Goal: Task Accomplishment & Management: Complete application form

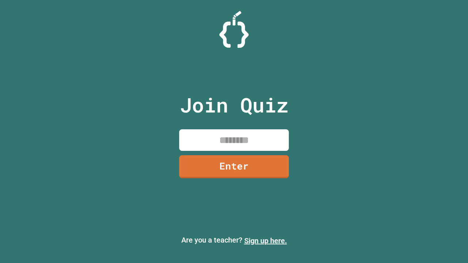
click at [266, 241] on link "Sign up here." at bounding box center [265, 241] width 43 height 9
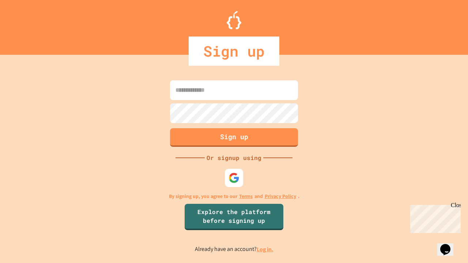
click at [266, 250] on link "Log in." at bounding box center [265, 250] width 17 height 8
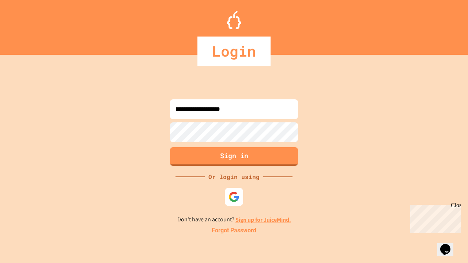
type input "**********"
